Goal: Task Accomplishment & Management: Complete application form

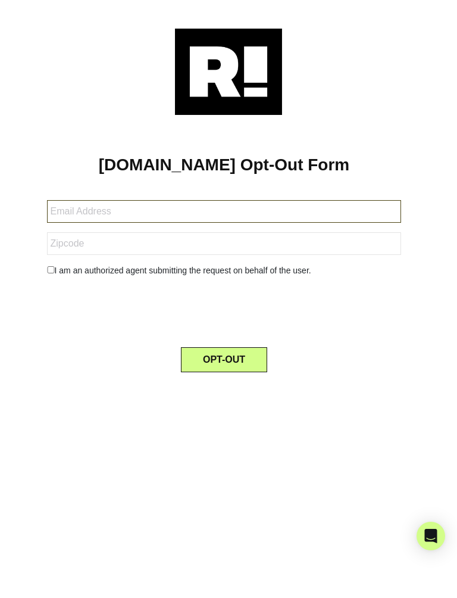
click at [79, 216] on input "text" at bounding box center [224, 211] width 355 height 23
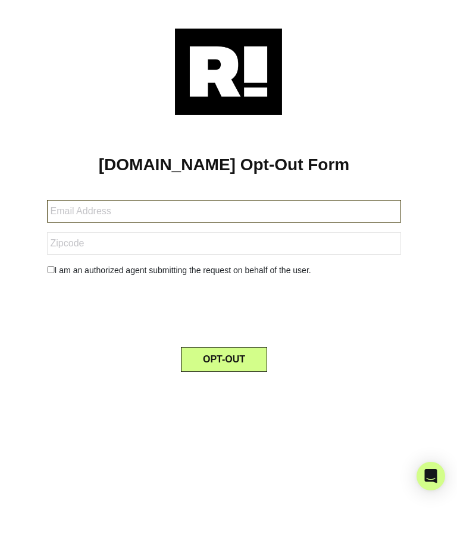
type input "[EMAIL_ADDRESS][DOMAIN_NAME]"
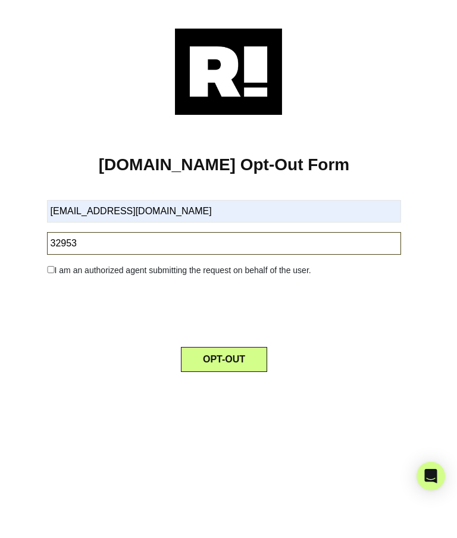
click at [91, 244] on input "32953" at bounding box center [224, 243] width 355 height 23
type input "3"
type input "32953"
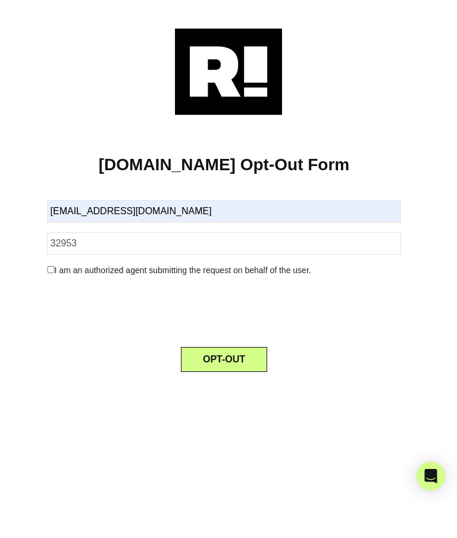
click at [383, 155] on h1 "[DOMAIN_NAME] Opt-Out Form" at bounding box center [224, 165] width 413 height 20
click at [47, 273] on input "checkbox" at bounding box center [51, 269] width 8 height 7
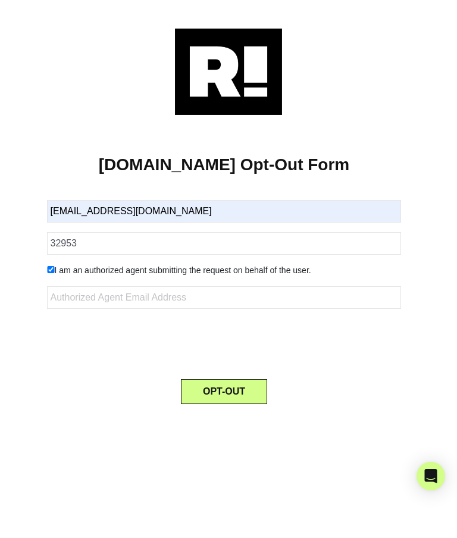
click at [45, 274] on div "I am an authorized agent submitting the request on behalf of the user." at bounding box center [224, 270] width 373 height 13
click at [54, 268] on input "checkbox" at bounding box center [51, 269] width 8 height 7
checkbox input "false"
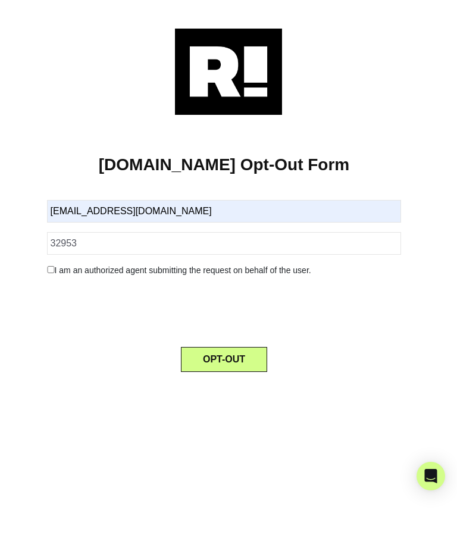
click at [222, 361] on button "OPT-OUT" at bounding box center [224, 359] width 86 height 25
